Goal: Check status

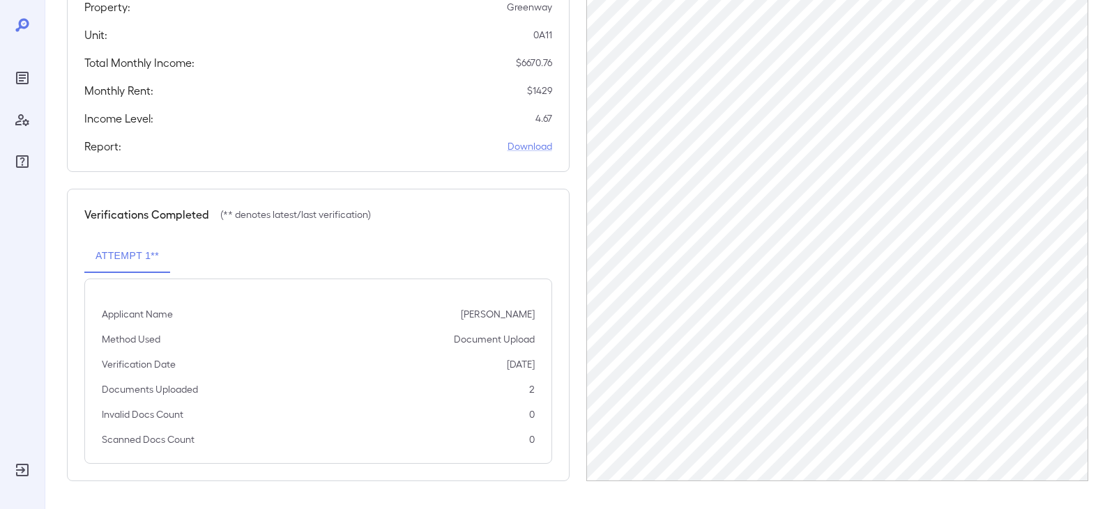
scroll to position [233, 0]
